Goal: Task Accomplishment & Management: Manage account settings

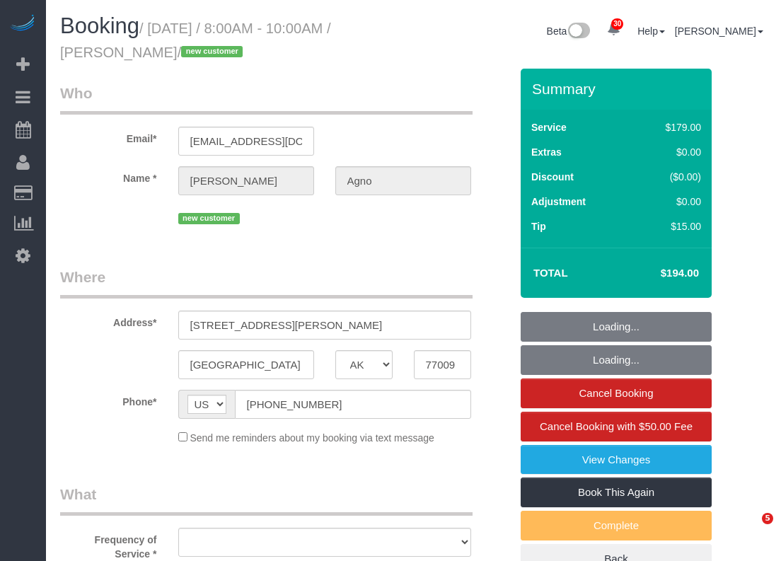
select select "[GEOGRAPHIC_DATA]"
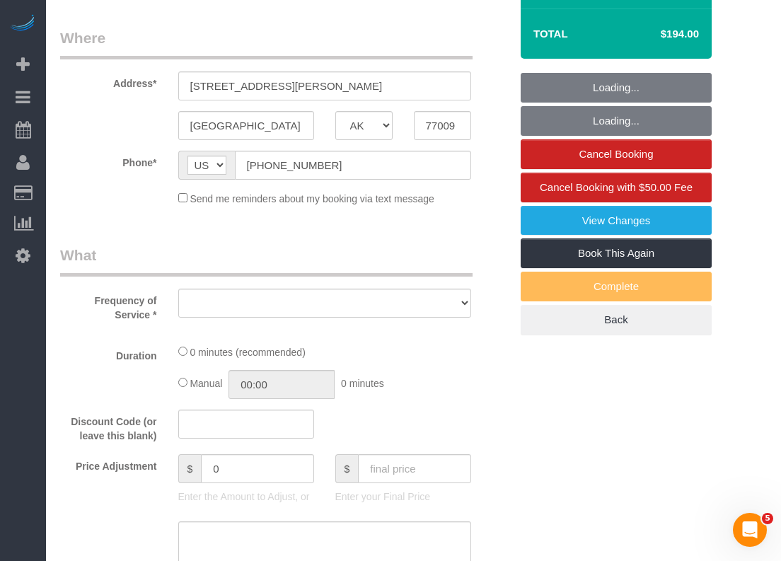
scroll to position [283, 0]
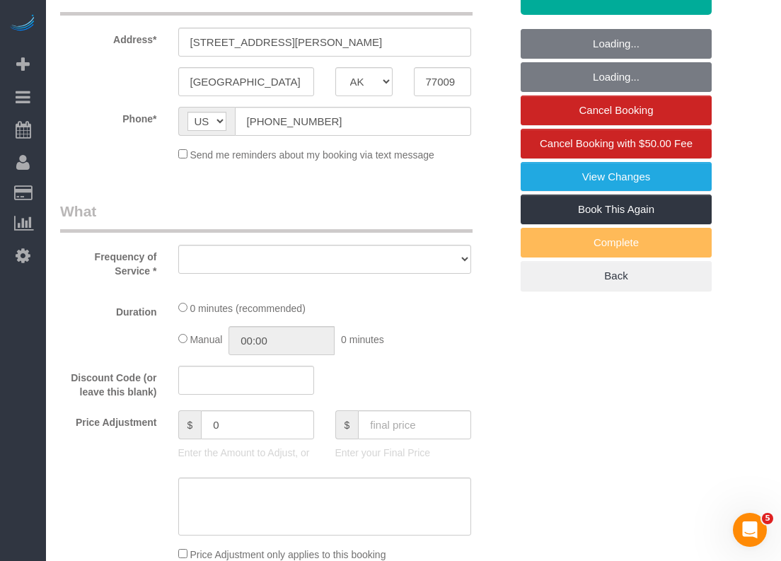
select select "spot160"
select select "object:7006"
select select "3"
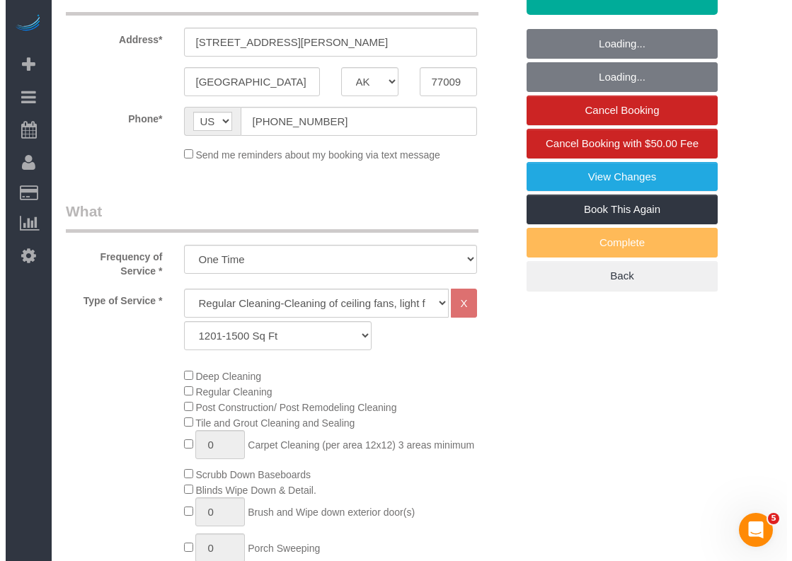
scroll to position [0, 0]
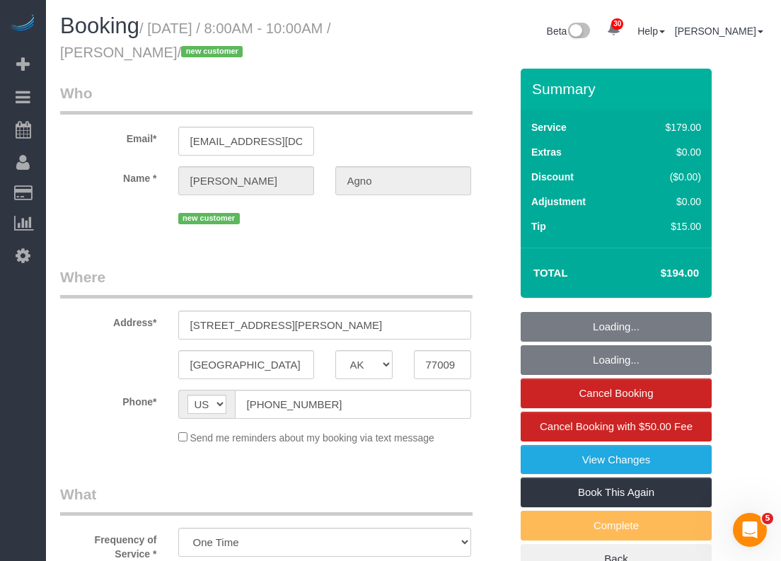
select select "object:7007"
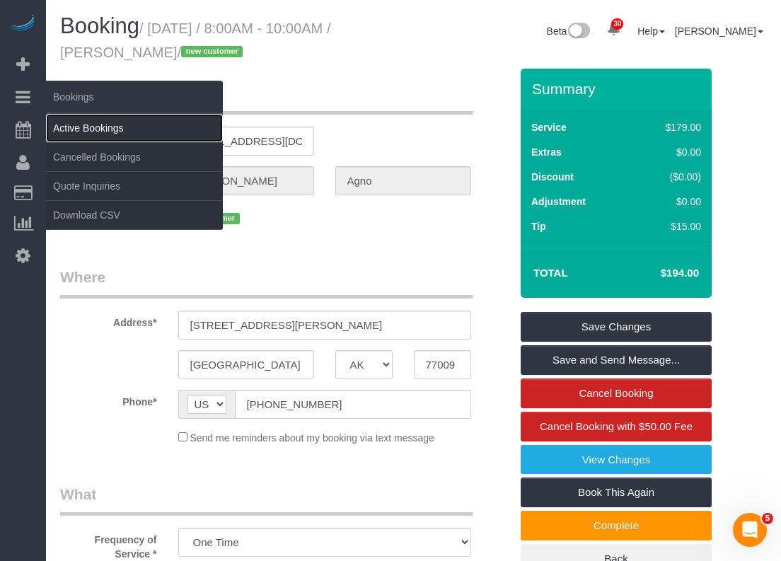
click at [84, 127] on link "Active Bookings" at bounding box center [134, 128] width 177 height 28
